Goal: Transaction & Acquisition: Purchase product/service

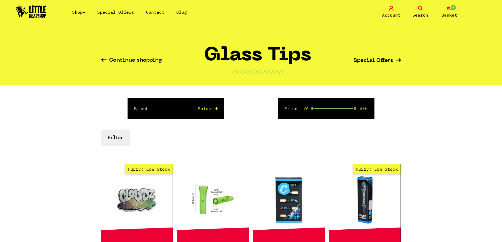
scroll to position [351, 0]
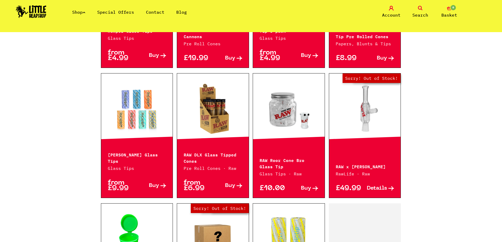
click at [213, 126] on link at bounding box center [213, 109] width 72 height 53
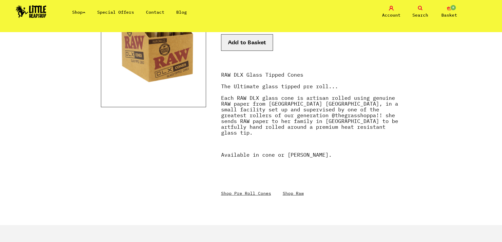
scroll to position [70, 0]
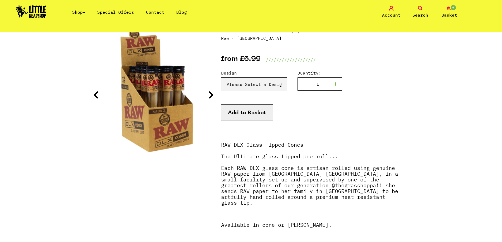
click at [212, 94] on icon at bounding box center [210, 95] width 5 height 8
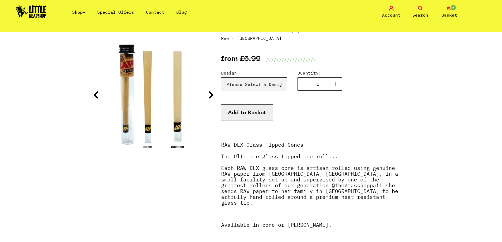
click at [212, 94] on icon at bounding box center [210, 95] width 5 height 8
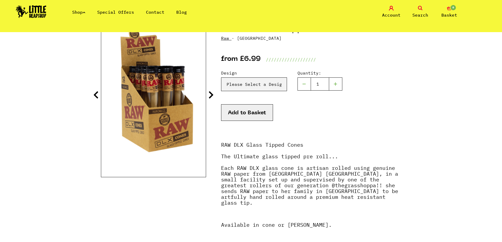
click at [95, 97] on icon at bounding box center [95, 95] width 5 height 8
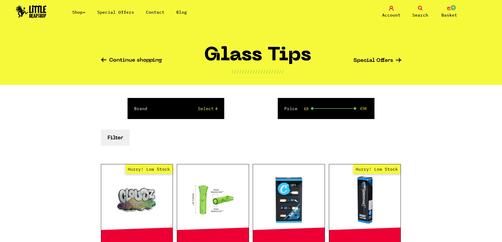
click at [85, 12] on icon at bounding box center [84, 12] width 3 height 2
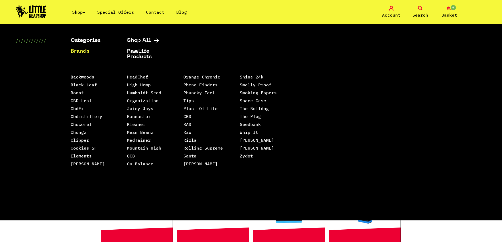
drag, startPoint x: 143, startPoint y: 112, endPoint x: 291, endPoint y: 164, distance: 156.4
click at [291, 164] on ul "Backwoods Black Leaf Boost CBD Leaf CbdFx Cbdistillery Chocomel Chongz Clipper …" at bounding box center [184, 120] width 226 height 95
